Goal: Browse casually

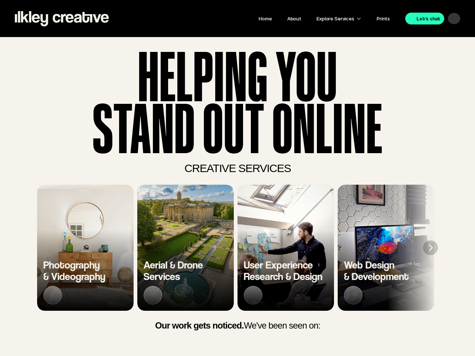
scroll to position [0, 3256]
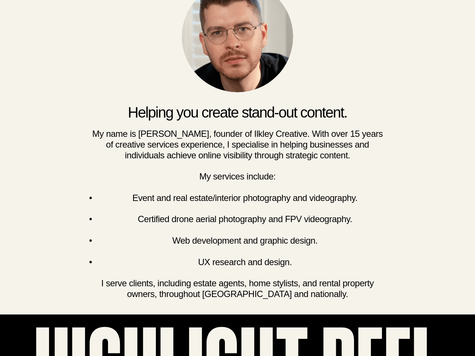
scroll to position [0, 2324]
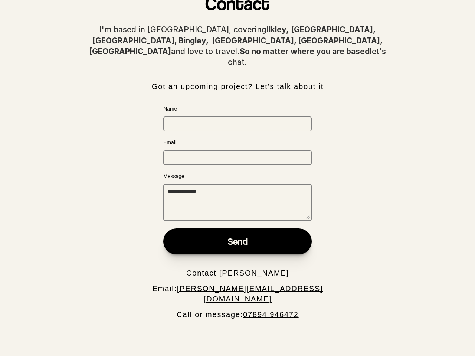
scroll to position [178, 0]
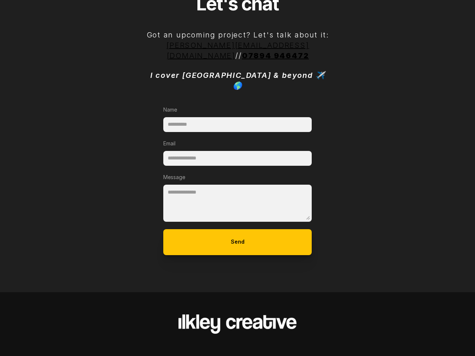
scroll to position [178, 0]
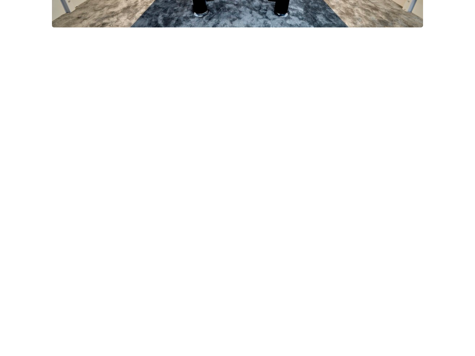
scroll to position [2745, 0]
